Goal: Task Accomplishment & Management: Manage account settings

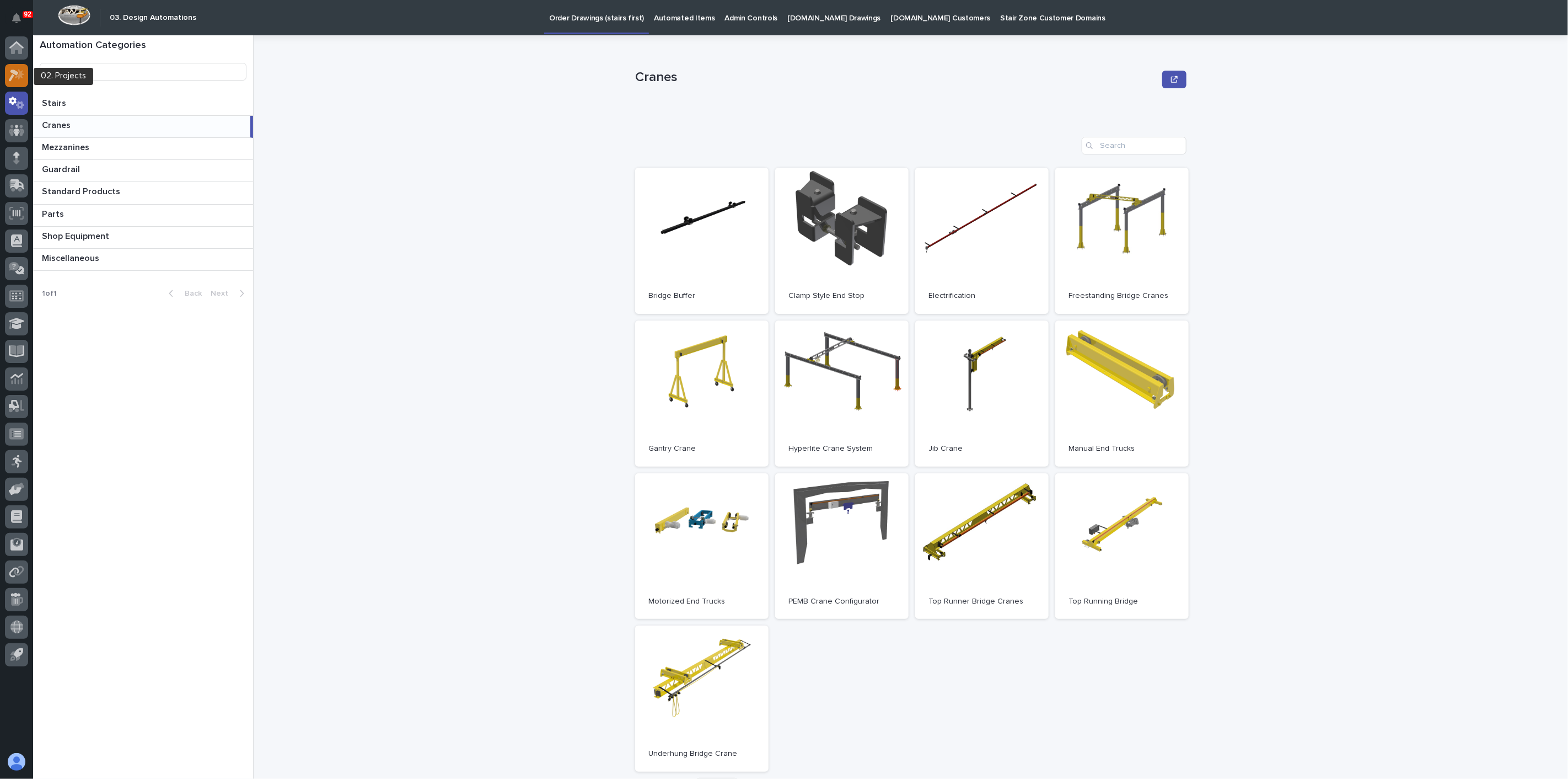
click at [20, 71] on icon at bounding box center [20, 74] width 9 height 11
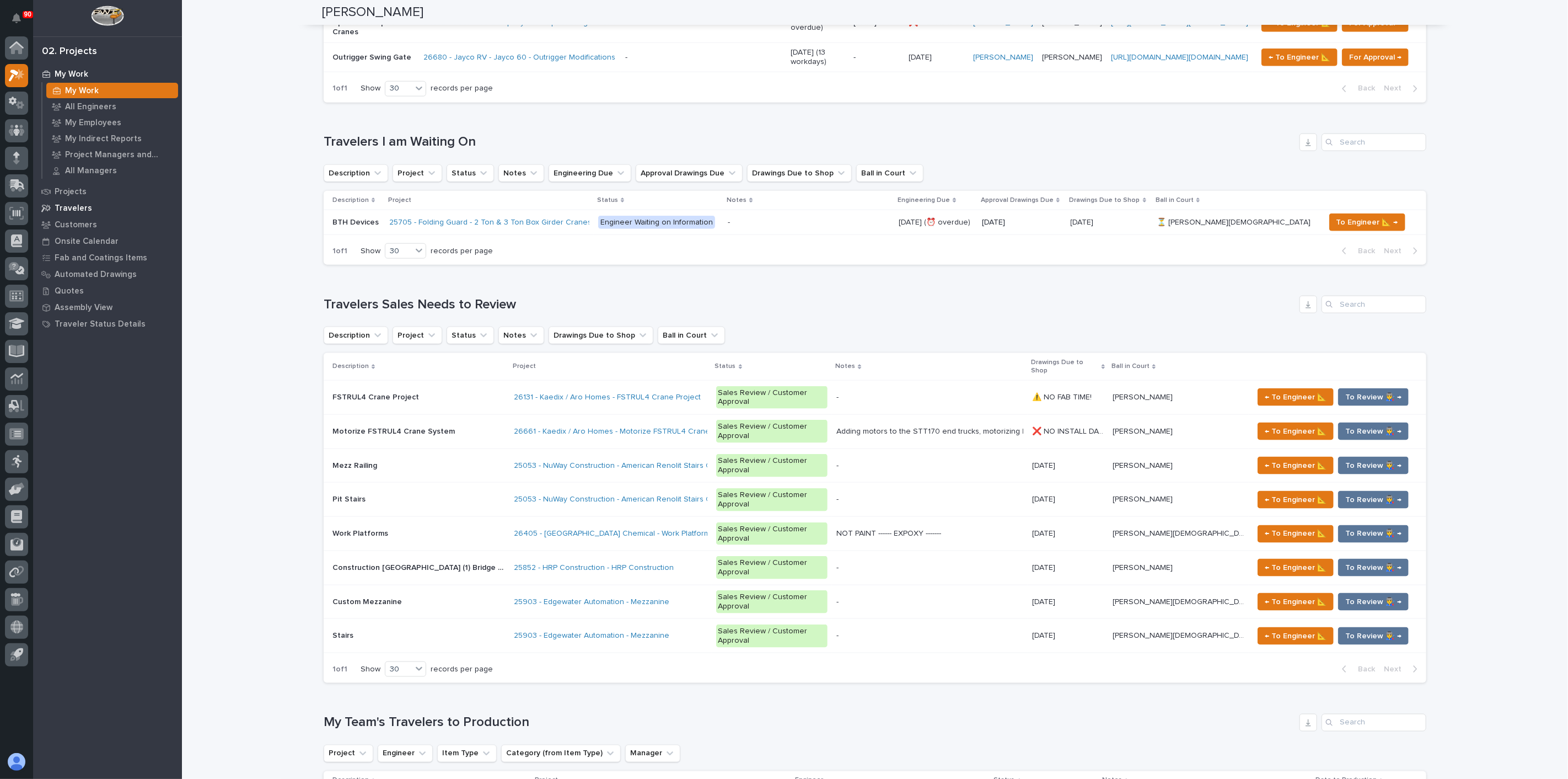
scroll to position [1041, 0]
click at [70, 190] on p "Projects" at bounding box center [70, 192] width 32 height 10
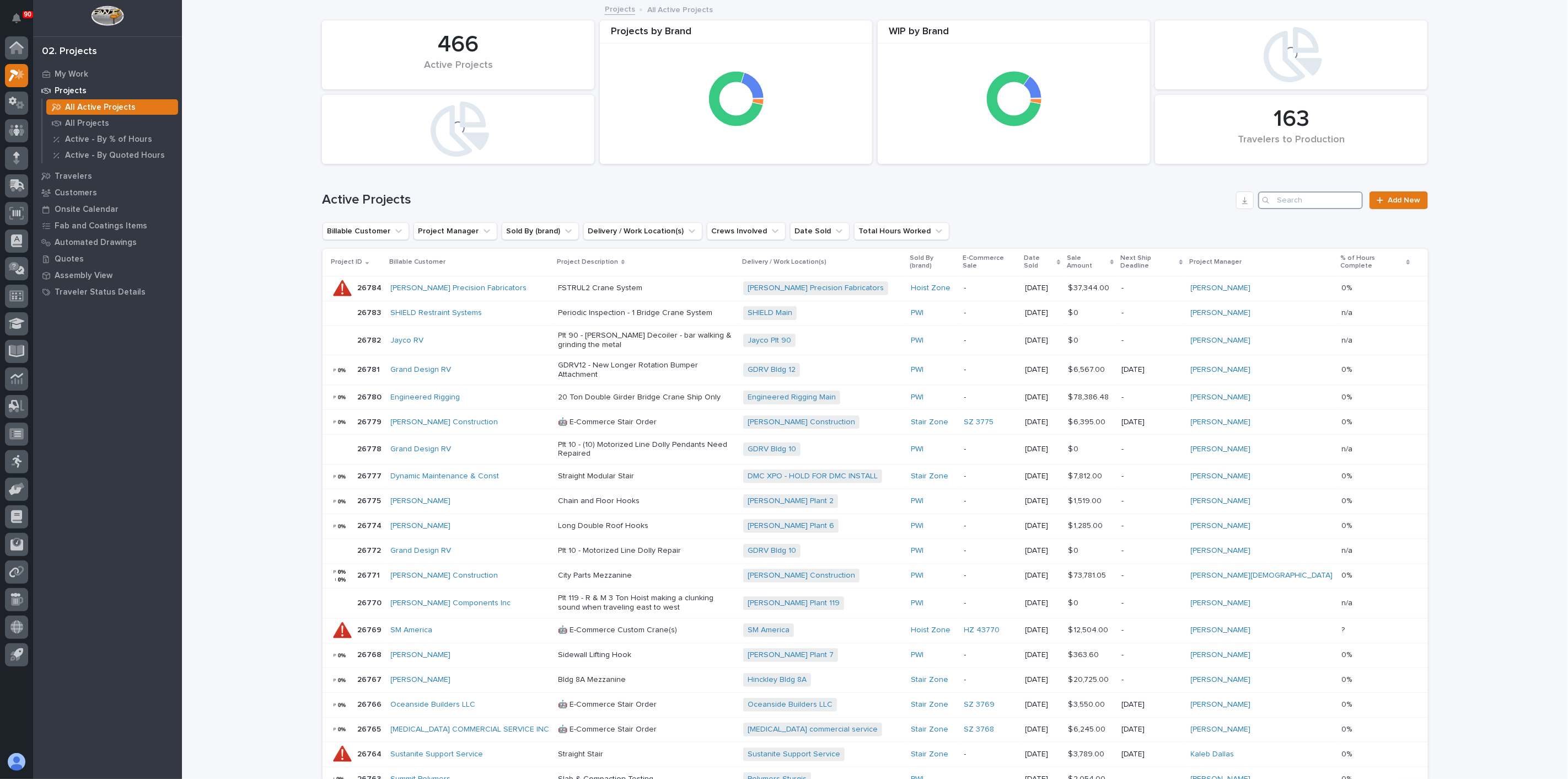
click at [1284, 202] on input "Search" at bounding box center [1311, 200] width 104 height 18
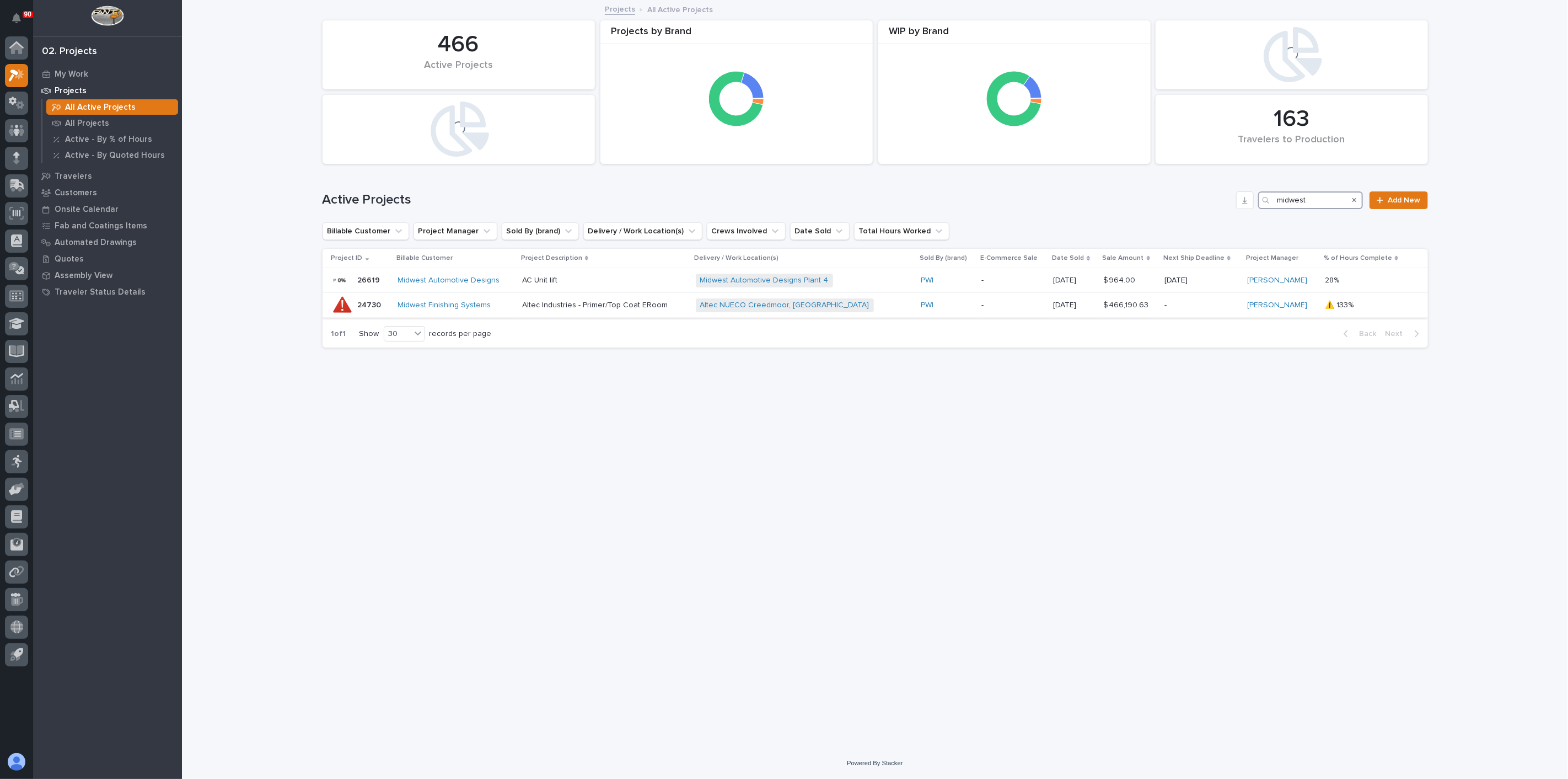
type input "midwest"
click at [550, 303] on p "Altec Industries - Primer/Top Coat ERoom" at bounding box center [604, 305] width 164 height 10
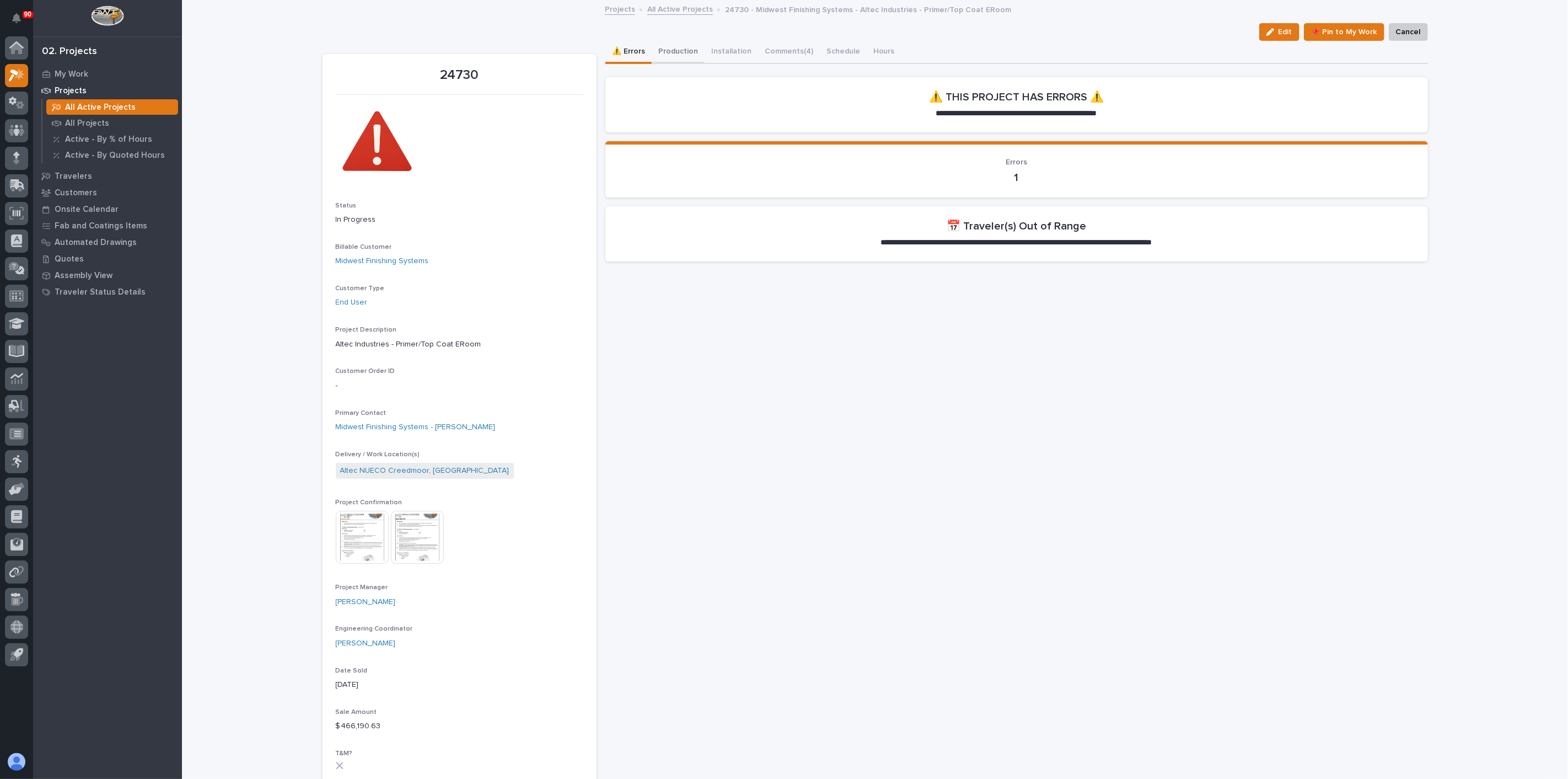
click at [677, 48] on button "Production" at bounding box center [678, 52] width 53 height 23
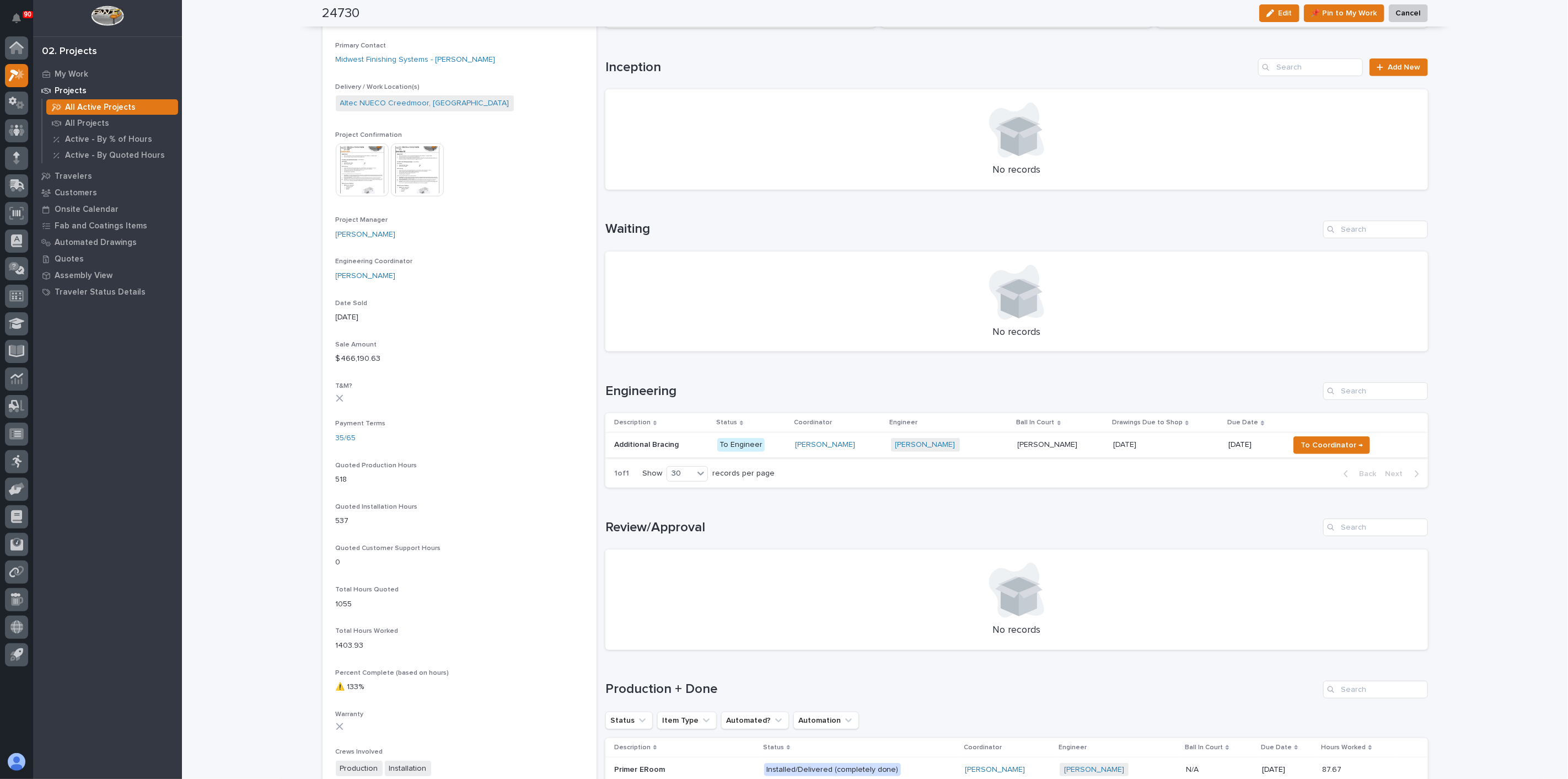
scroll to position [373, 0]
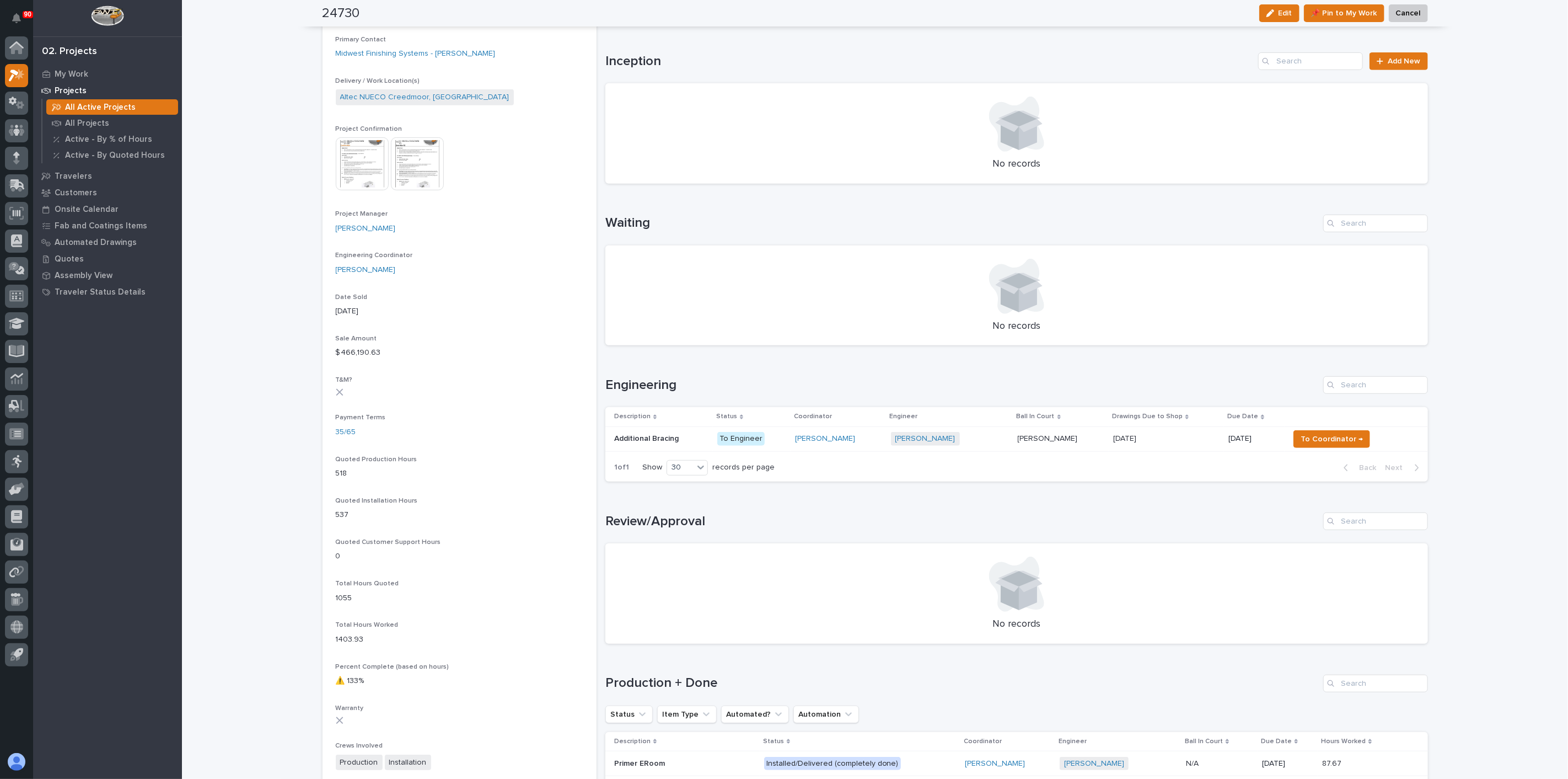
click at [666, 440] on p "Additional Bracing" at bounding box center [648, 438] width 66 height 11
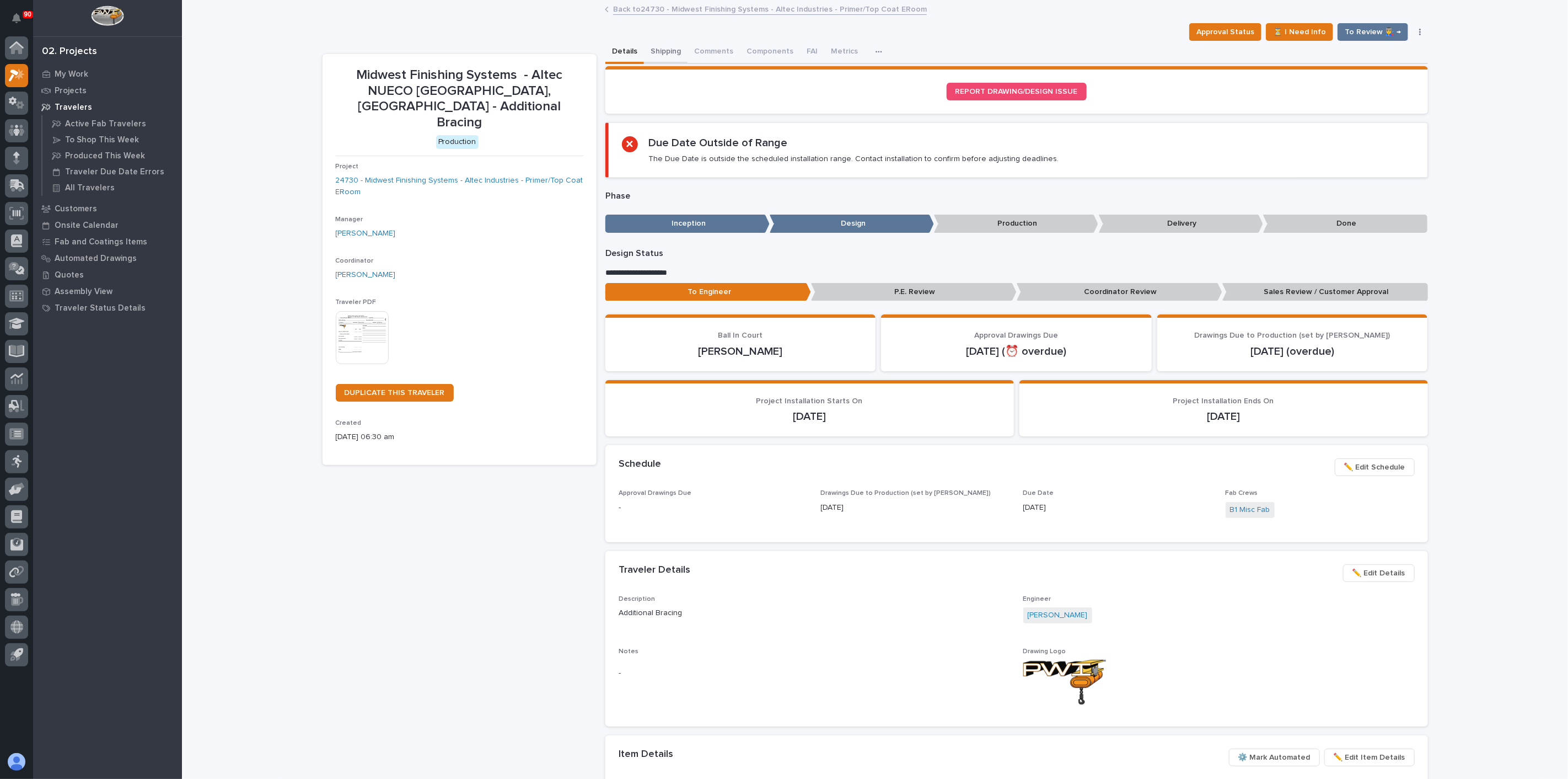
click at [660, 50] on button "Shipping" at bounding box center [666, 52] width 44 height 23
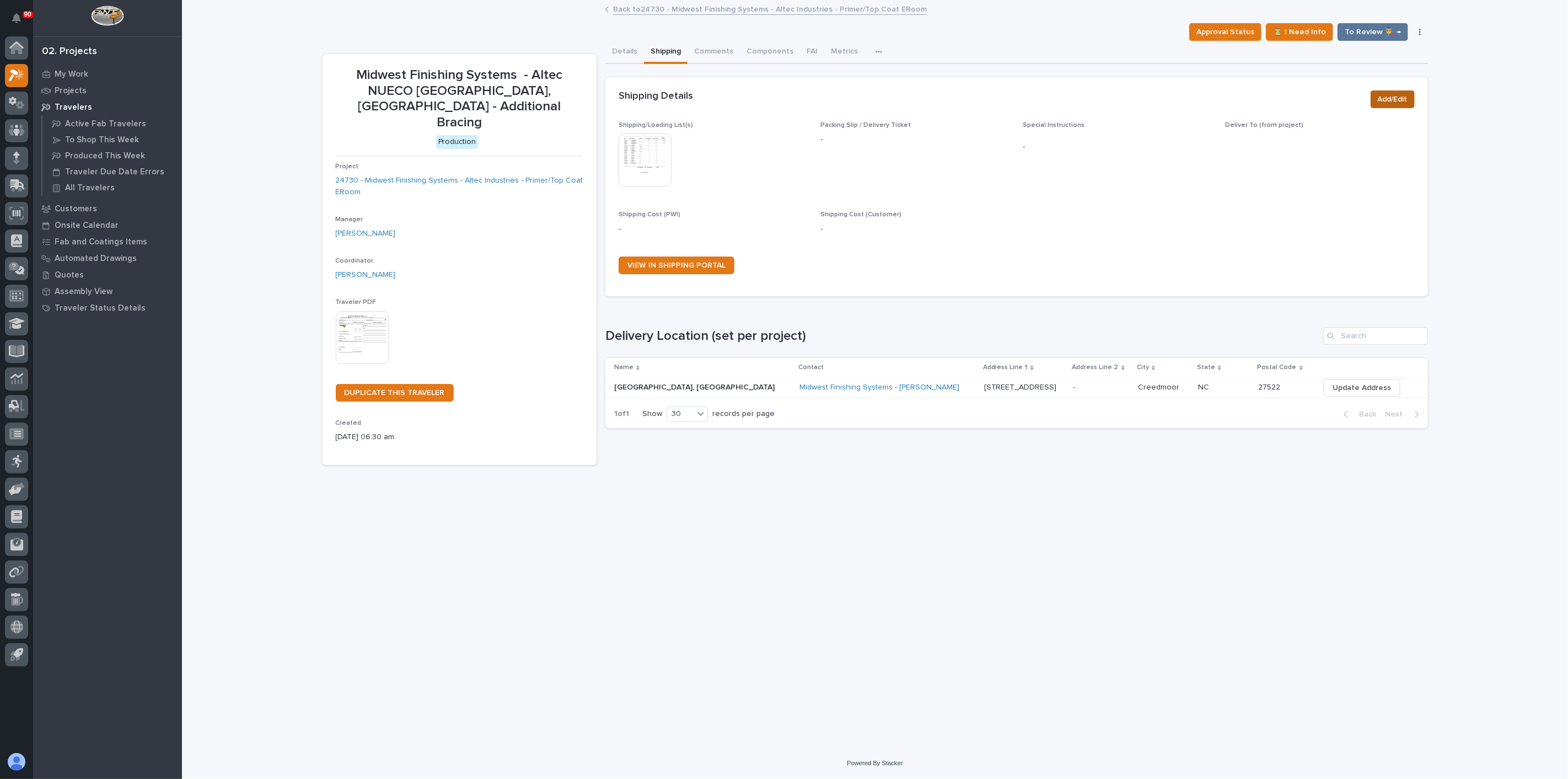
click at [1386, 95] on span "Add/Edit" at bounding box center [1392, 100] width 29 height 13
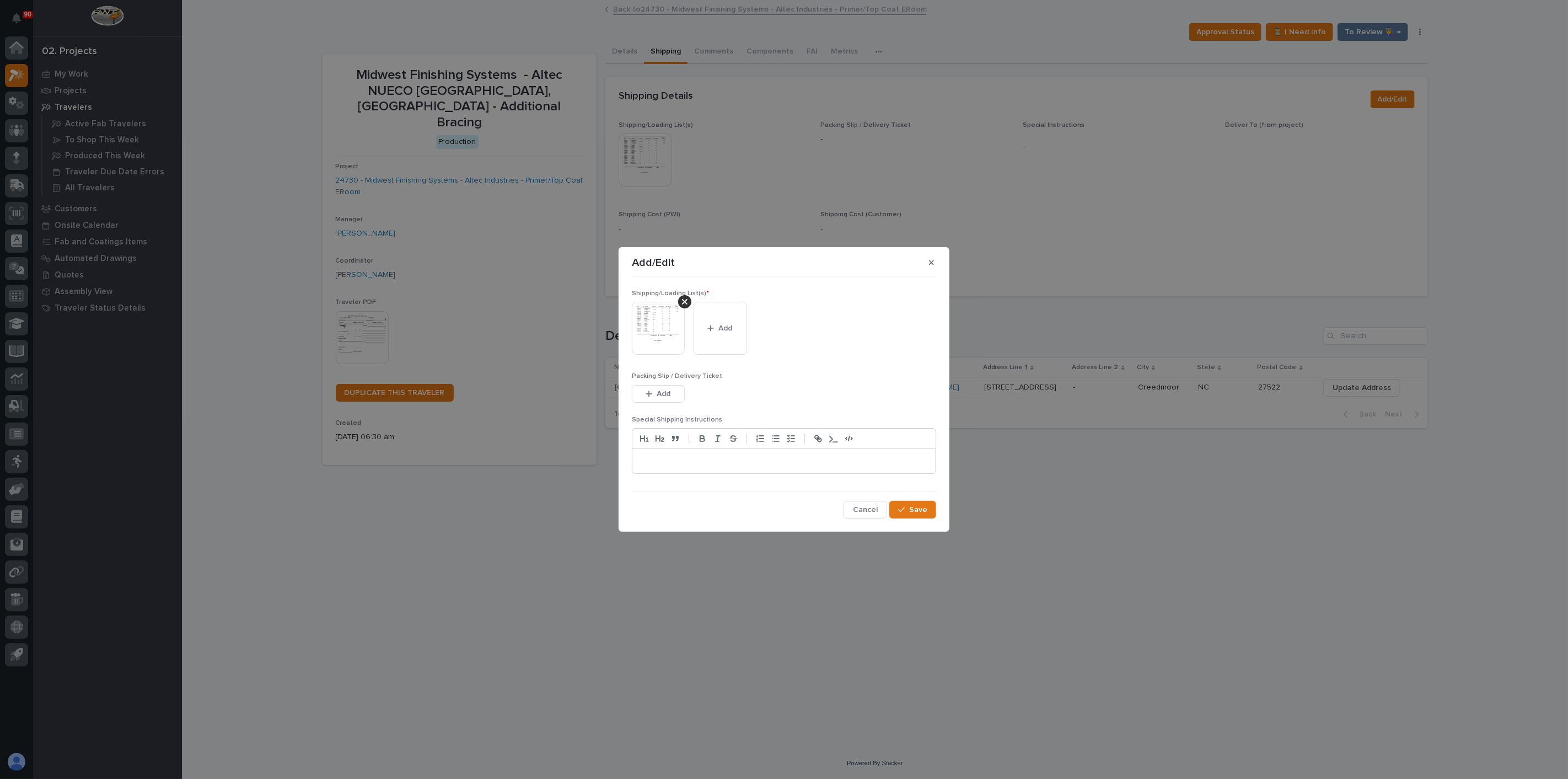
click at [683, 302] on icon at bounding box center [685, 301] width 6 height 9
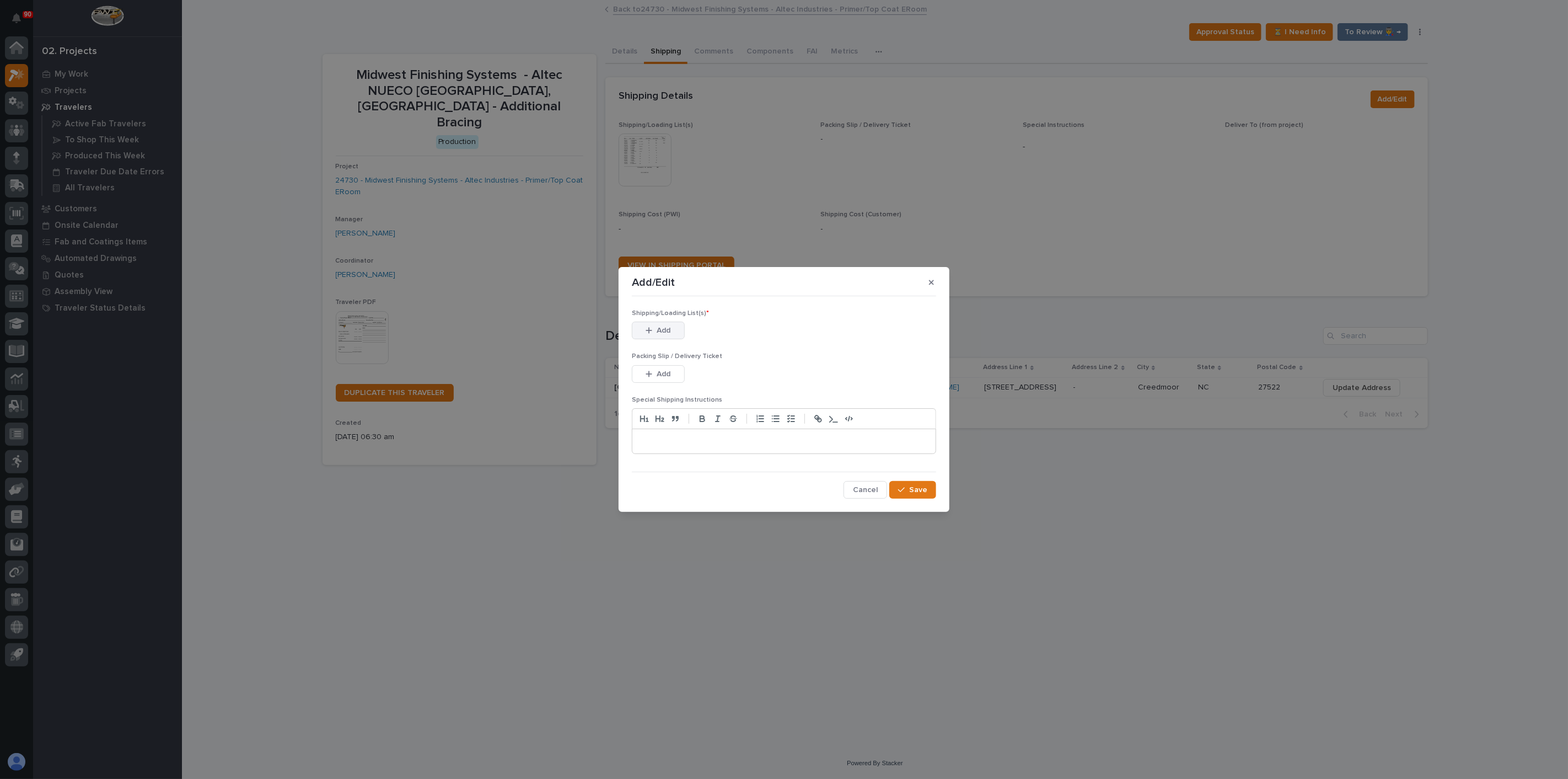
click at [665, 332] on span "Add" at bounding box center [664, 331] width 14 height 10
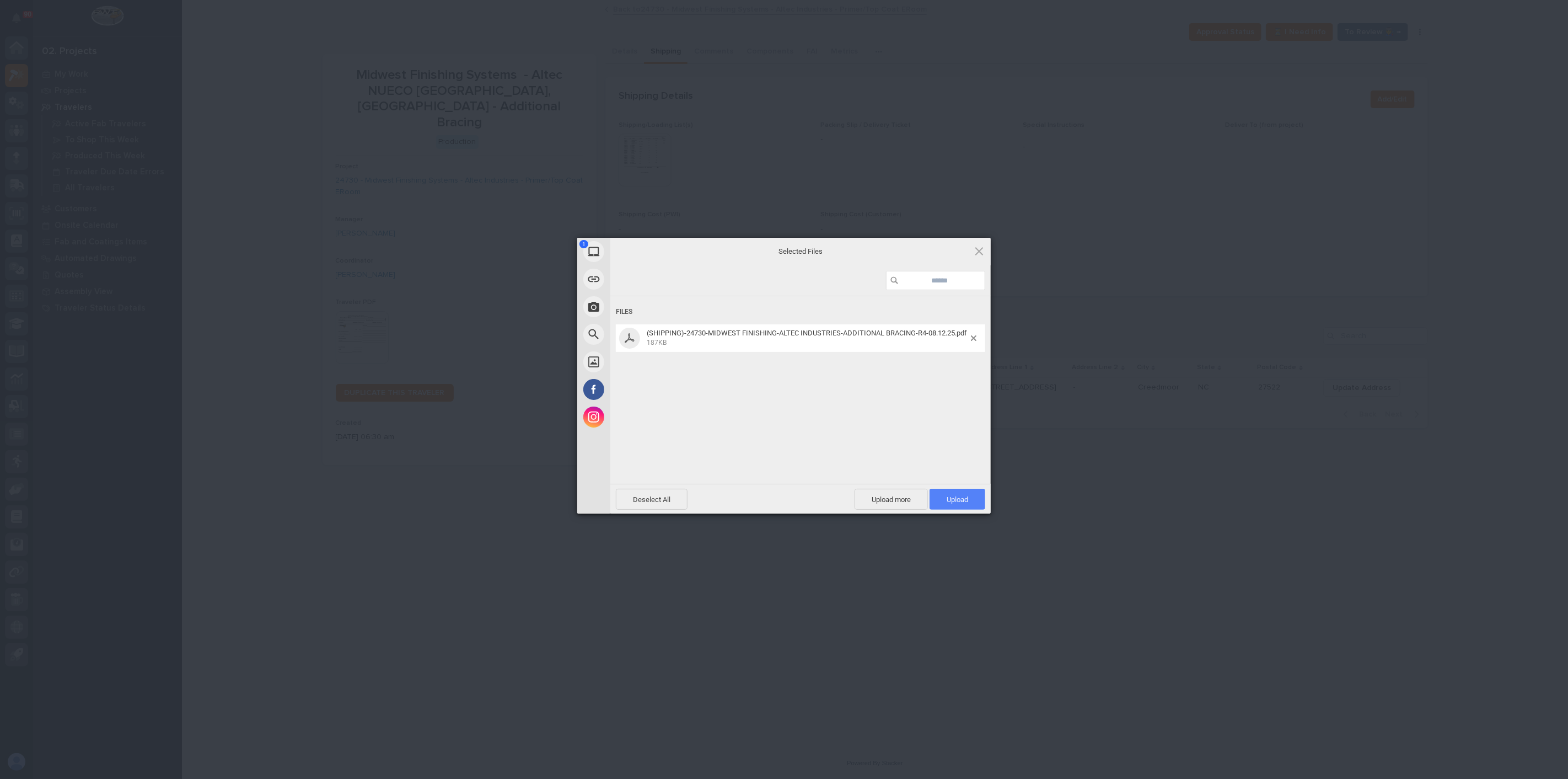
click at [952, 498] on span "Upload 1" at bounding box center [957, 499] width 22 height 9
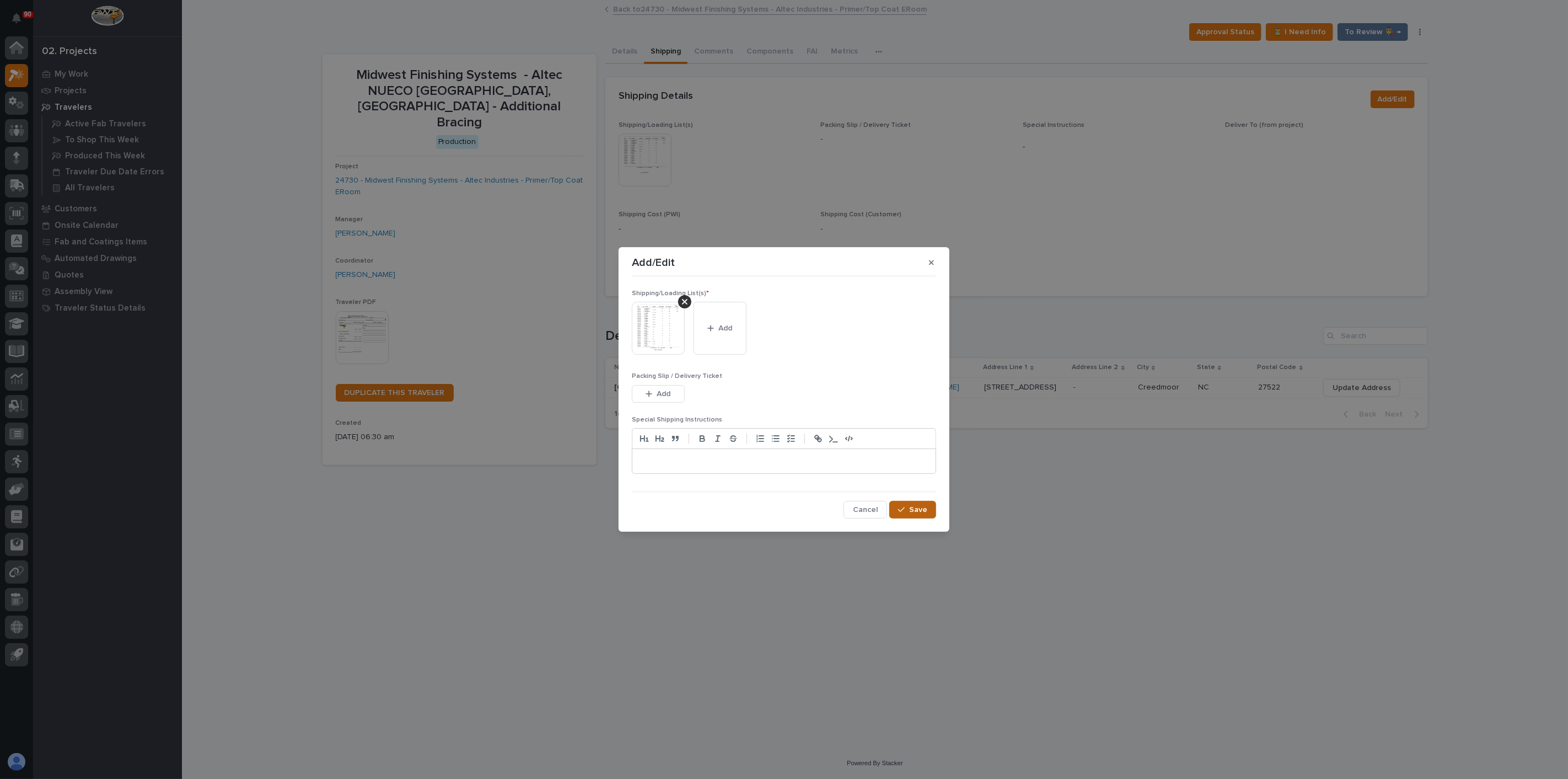
click at [932, 514] on button "Save" at bounding box center [913, 509] width 47 height 18
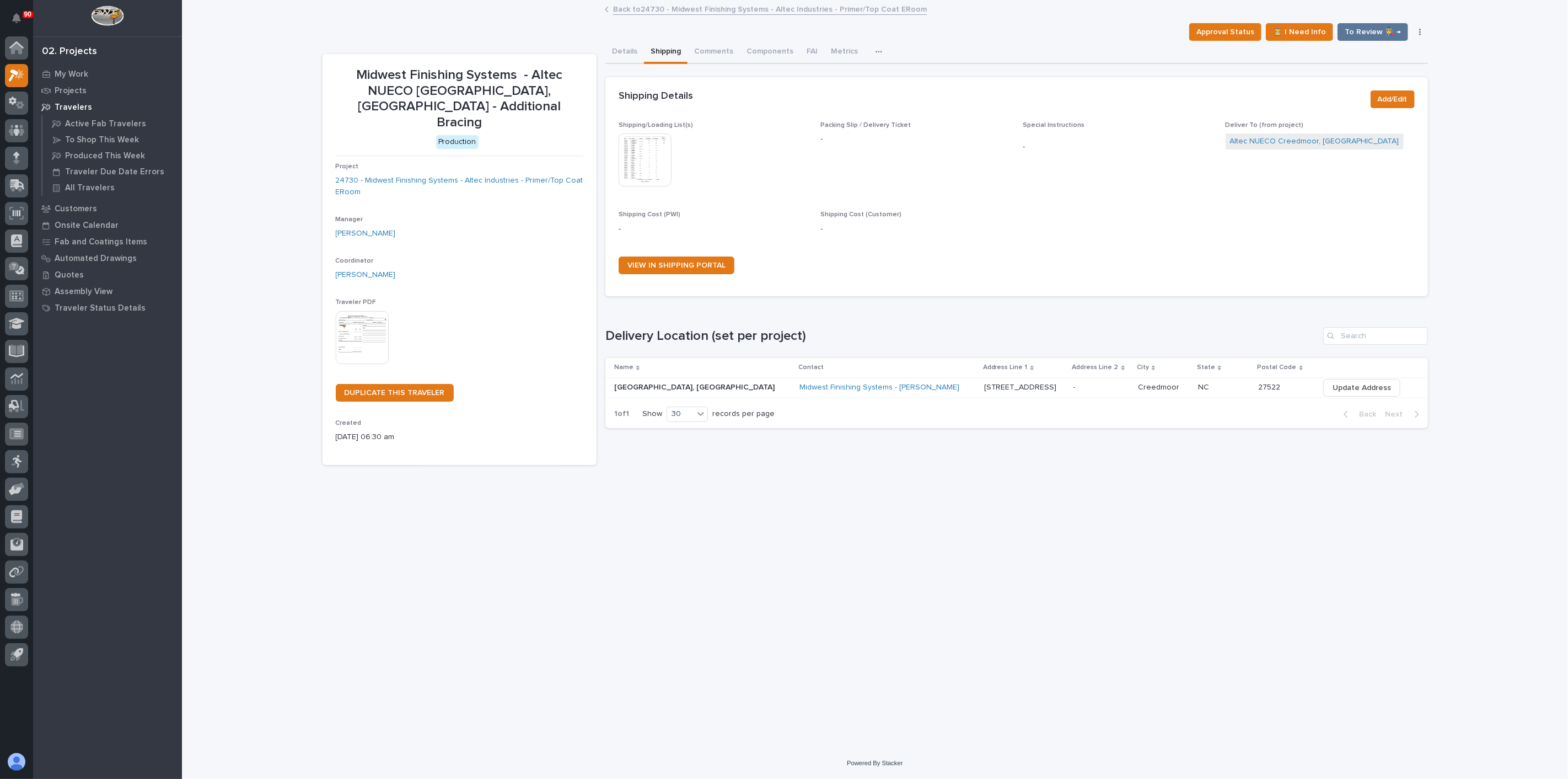
click at [720, 519] on div "Loading... Saving… Loading... Saving… Midwest Finishing Systems - Altec NUECO C…" at bounding box center [876, 360] width 1117 height 719
click at [1109, 42] on div "Details Shipping Comments Components FAI Metrics Drawing Errors Schedule" at bounding box center [1017, 52] width 822 height 23
click at [1370, 28] on span "To Review 👨‍🏭 →" at bounding box center [1372, 32] width 56 height 13
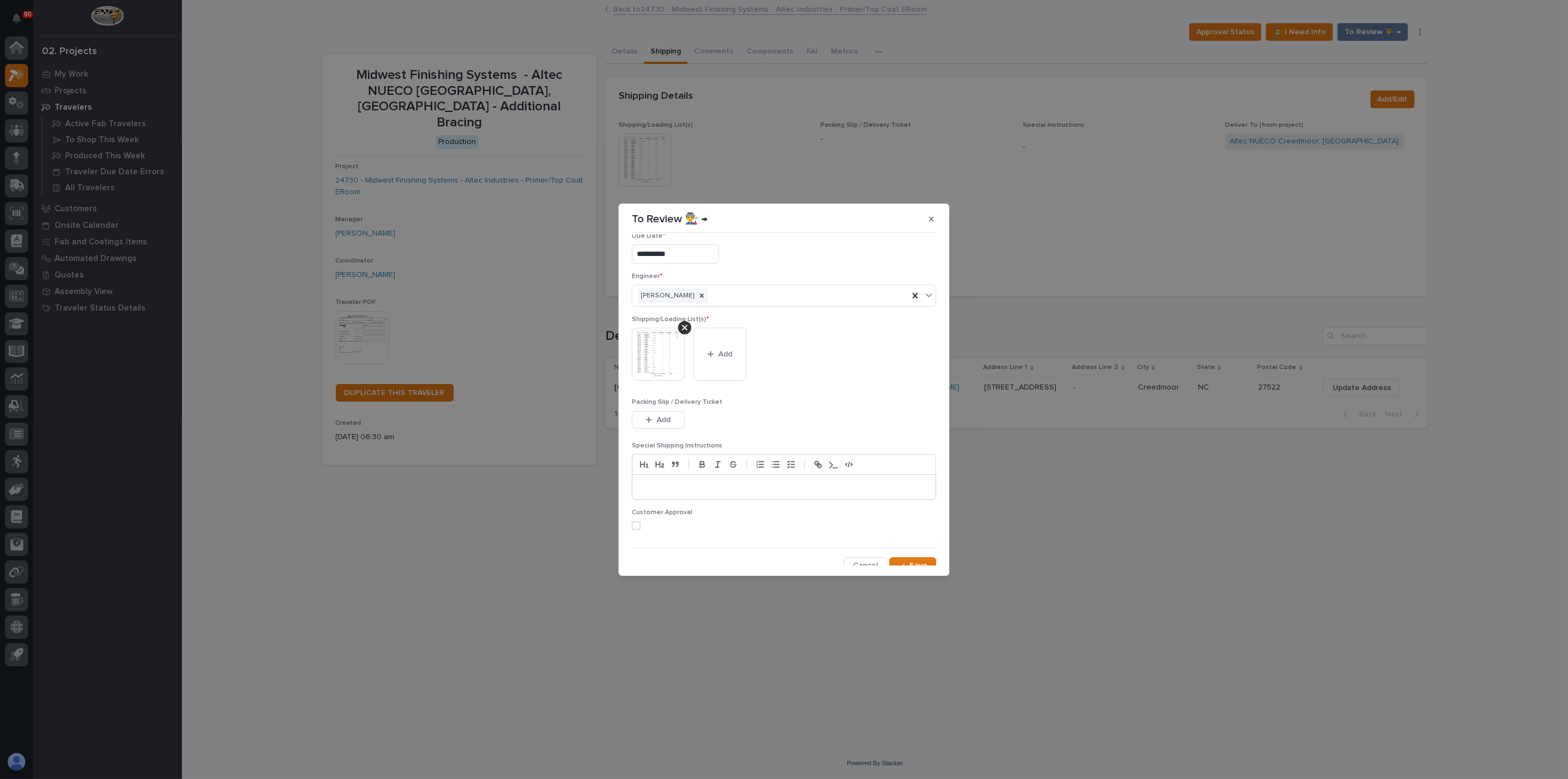
scroll to position [22, 0]
click at [899, 555] on div "button" at bounding box center [904, 558] width 11 height 8
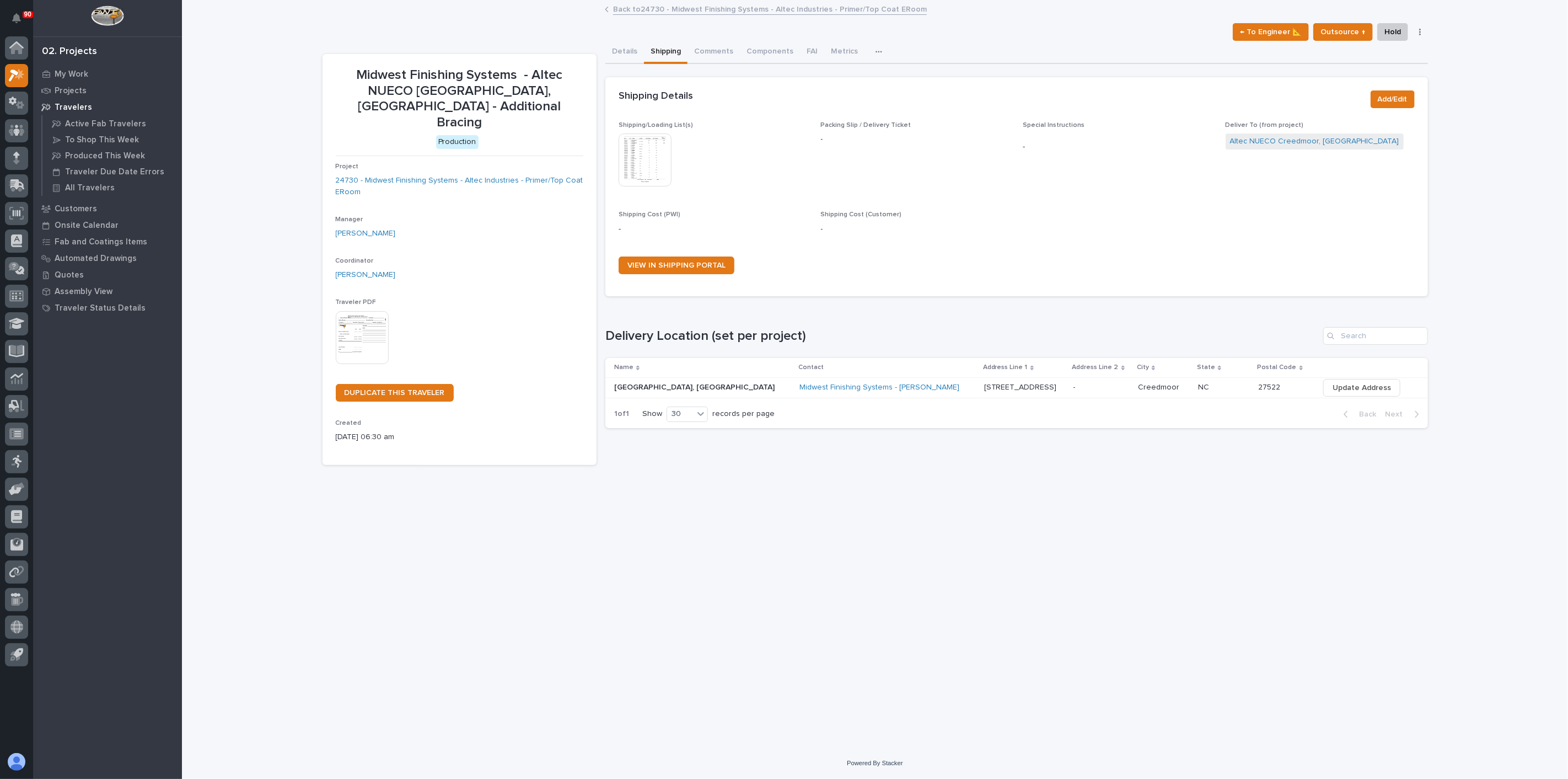
drag, startPoint x: 1087, startPoint y: 276, endPoint x: 1103, endPoint y: 263, distance: 20.6
